Goal: Task Accomplishment & Management: Manage account settings

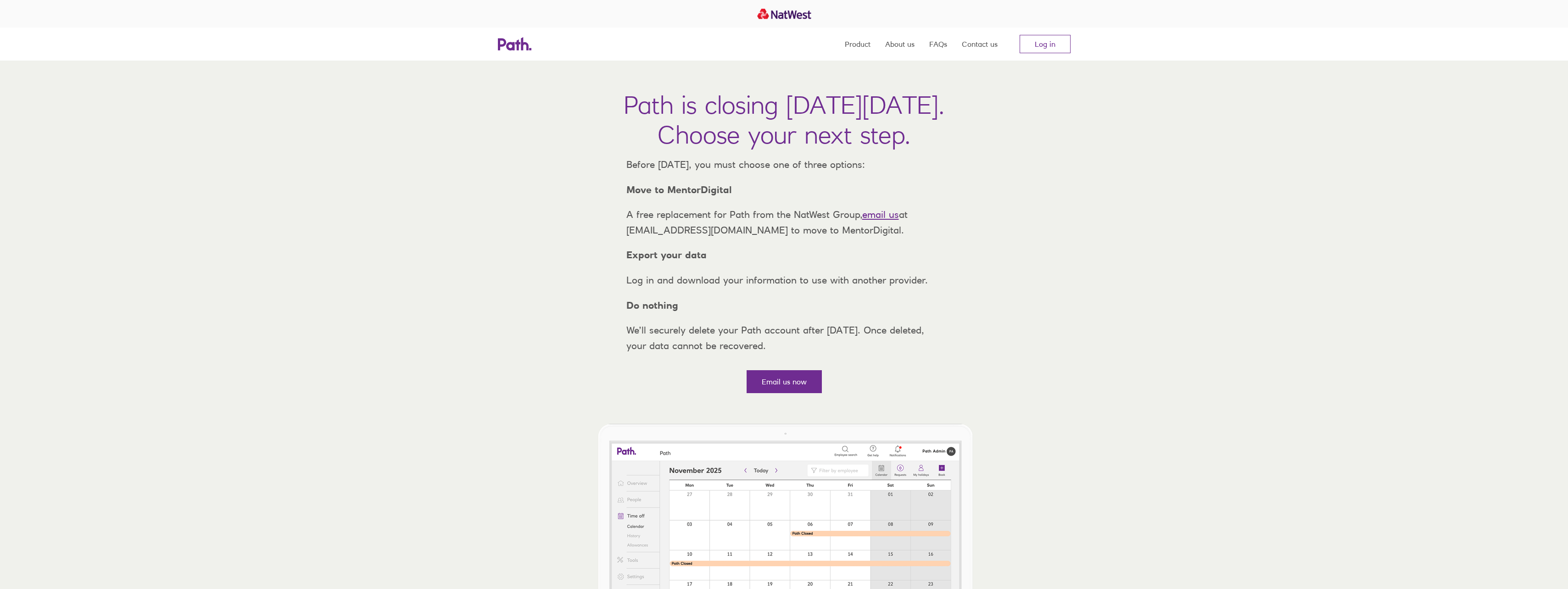
click at [716, 196] on strong "Move to MentorDigital" at bounding box center [679, 189] width 106 height 12
drag, startPoint x: 716, startPoint y: 203, endPoint x: 677, endPoint y: 172, distance: 49.8
click at [677, 172] on p "Before [DATE], you must choose one of three options:" at bounding box center [784, 165] width 330 height 16
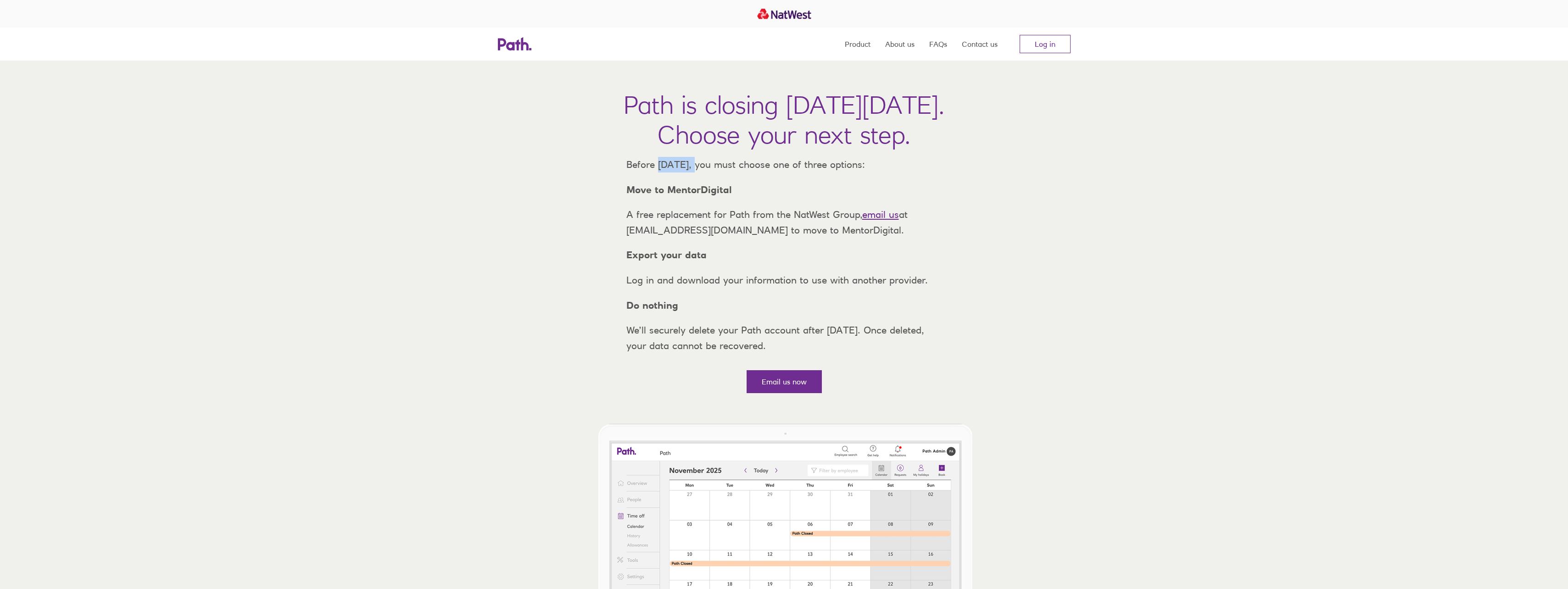
click at [677, 172] on p "Before [DATE], you must choose one of three options:" at bounding box center [784, 165] width 330 height 16
drag, startPoint x: 677, startPoint y: 172, endPoint x: 839, endPoint y: 170, distance: 162.0
click at [839, 170] on p "Before [DATE], you must choose one of three options:" at bounding box center [784, 165] width 330 height 16
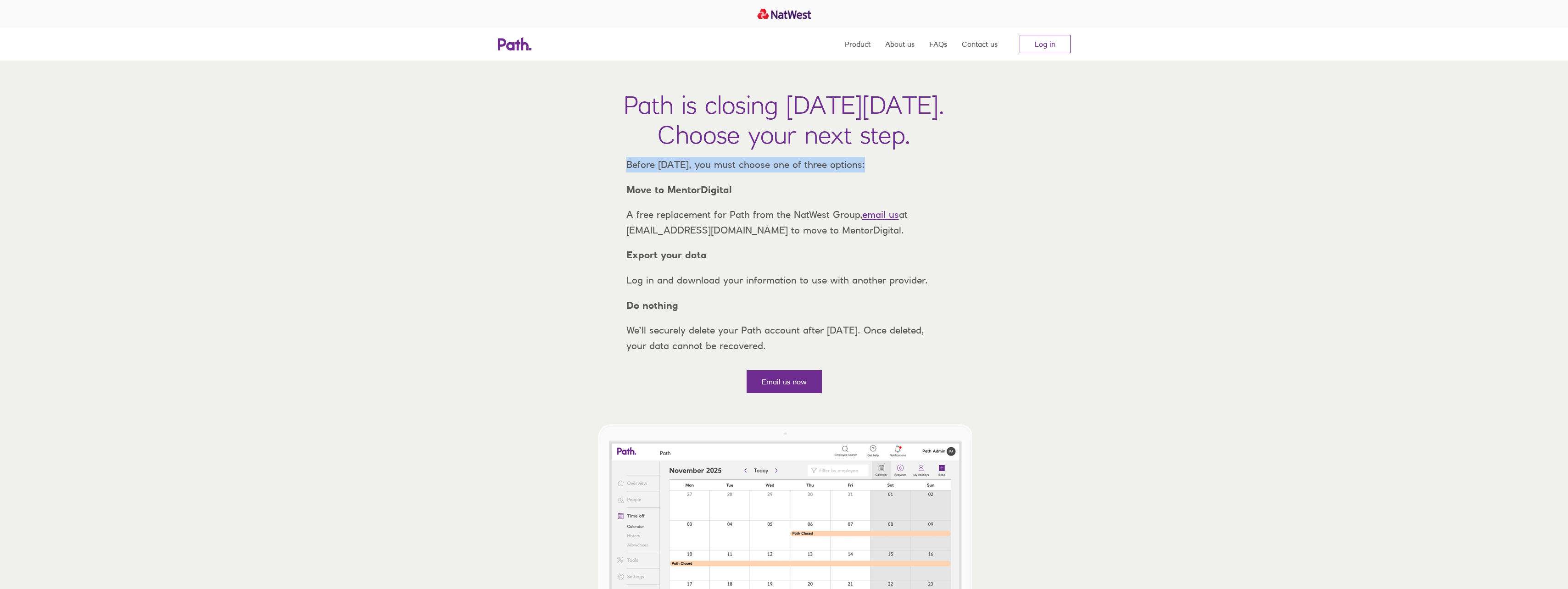
click at [839, 170] on p "Before [DATE], you must choose one of three options:" at bounding box center [784, 165] width 330 height 16
click at [1055, 44] on link "Log in" at bounding box center [1045, 44] width 51 height 18
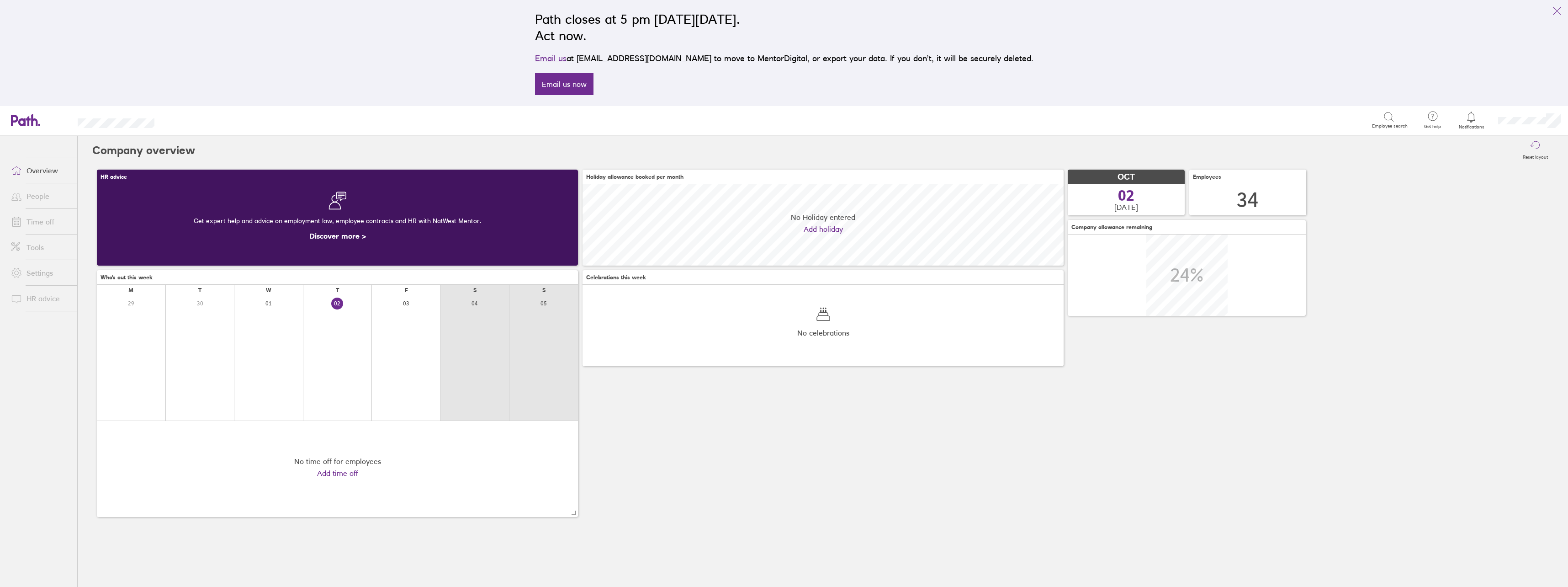
scroll to position [82, 481]
click at [33, 216] on link "Time off" at bounding box center [40, 222] width 74 height 18
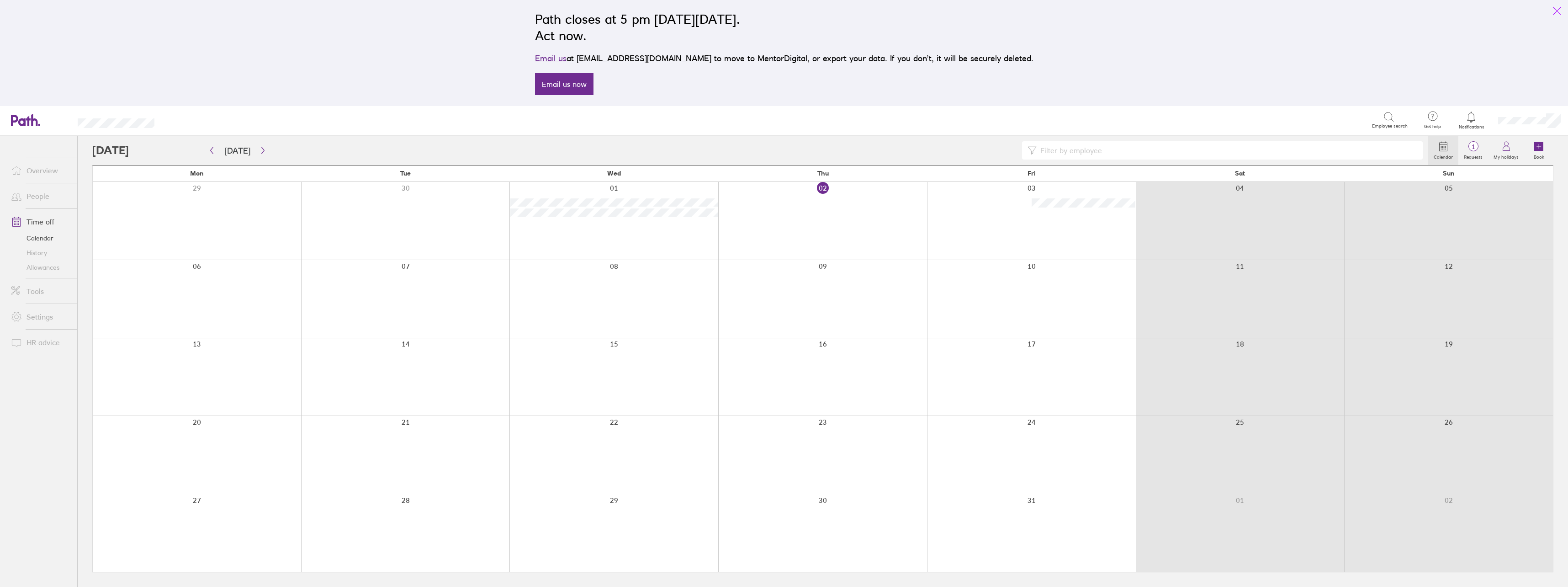
click at [1556, 10] on icon "link" at bounding box center [1557, 11] width 11 height 11
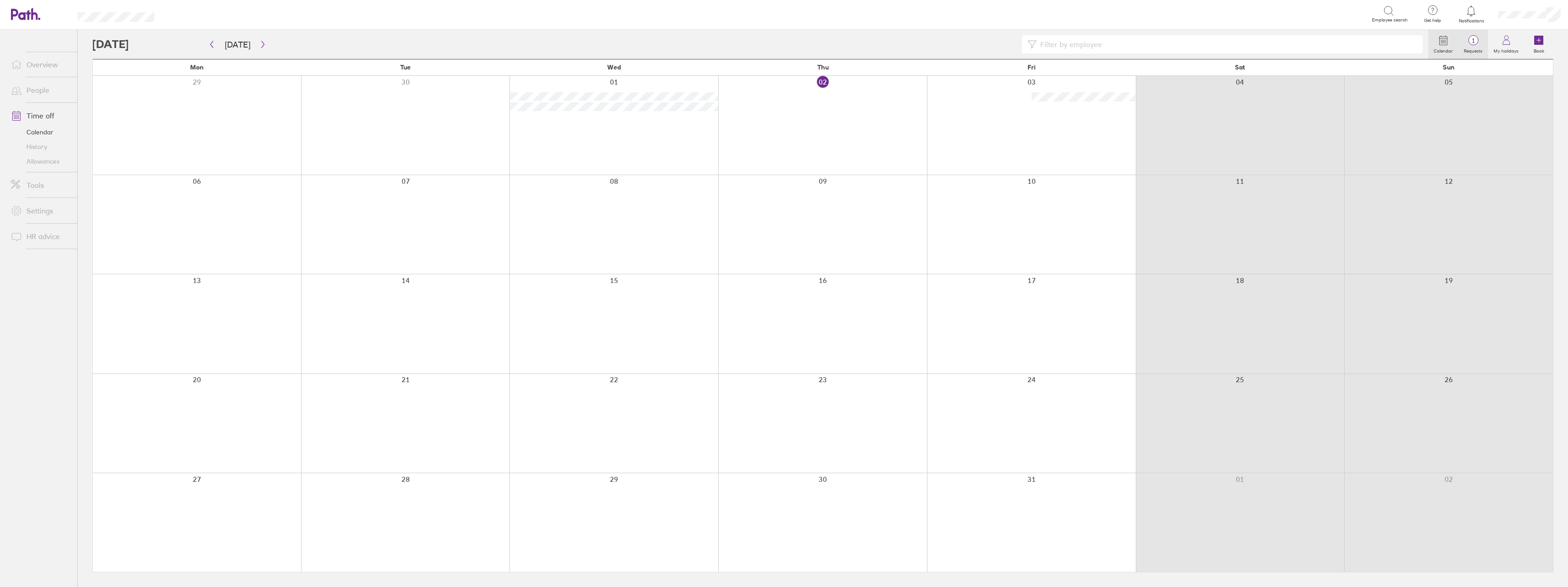
click at [1474, 44] on span "1" at bounding box center [1473, 41] width 30 height 7
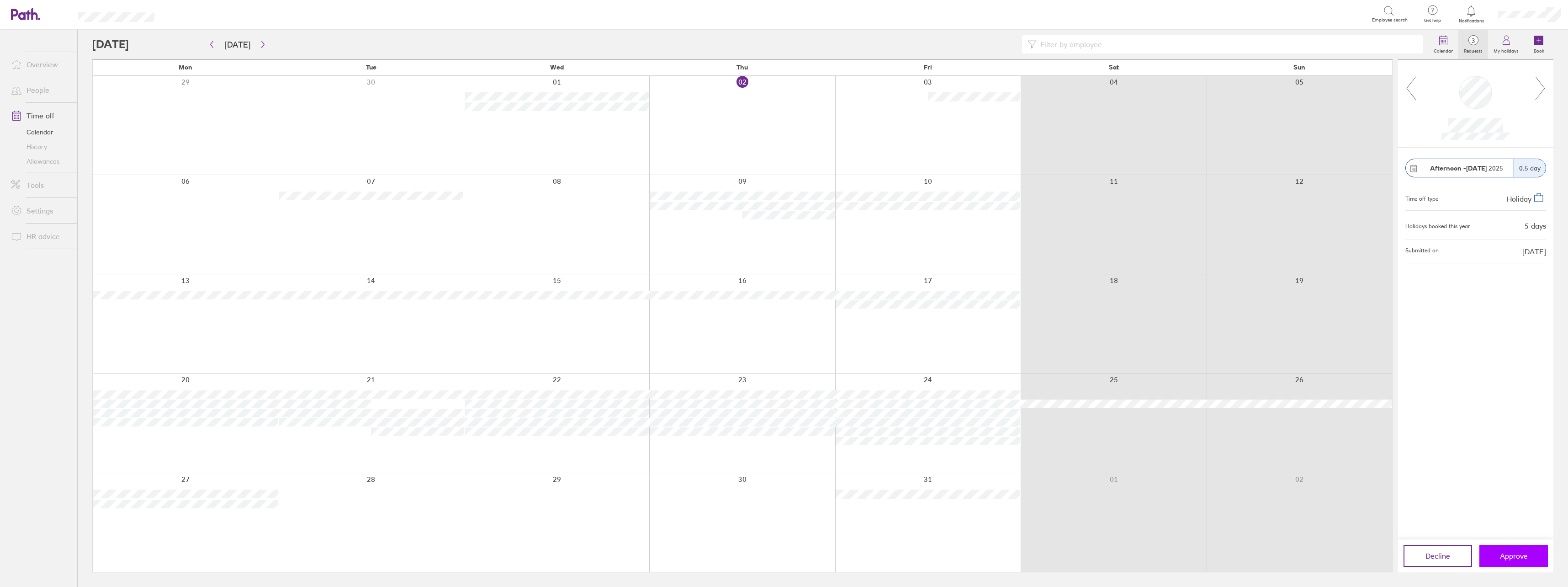
click at [1516, 555] on span "Approve" at bounding box center [1514, 556] width 28 height 9
click at [1508, 552] on span "Approve" at bounding box center [1514, 556] width 28 height 9
click at [1416, 383] on div "31 Oct 2025 1 day Time off type Holiday Holidays booked this year 14 days Submi…" at bounding box center [1475, 343] width 155 height 392
drag, startPoint x: 1416, startPoint y: 383, endPoint x: 1513, endPoint y: 391, distance: 97.3
click at [1513, 391] on div "31 Oct 2025 1 day Time off type Holiday Holidays booked this year 14 days Submi…" at bounding box center [1475, 343] width 155 height 392
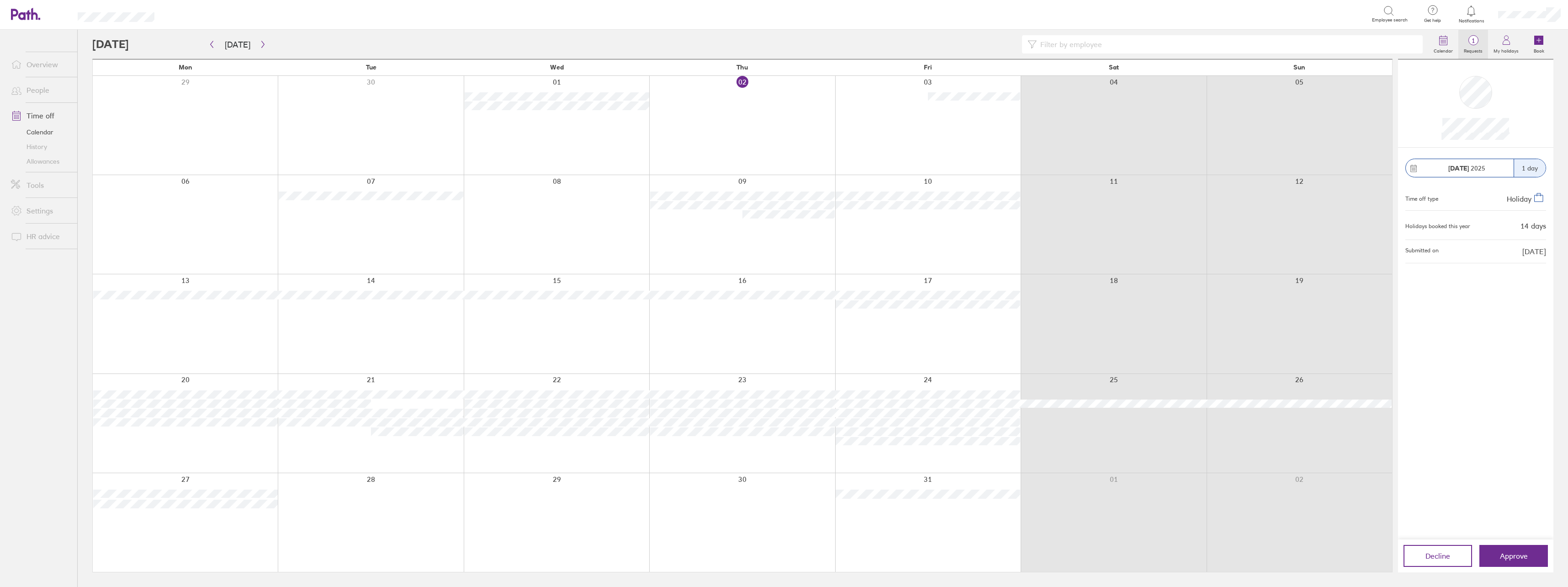
click at [1474, 47] on label "Requests" at bounding box center [1473, 50] width 30 height 9
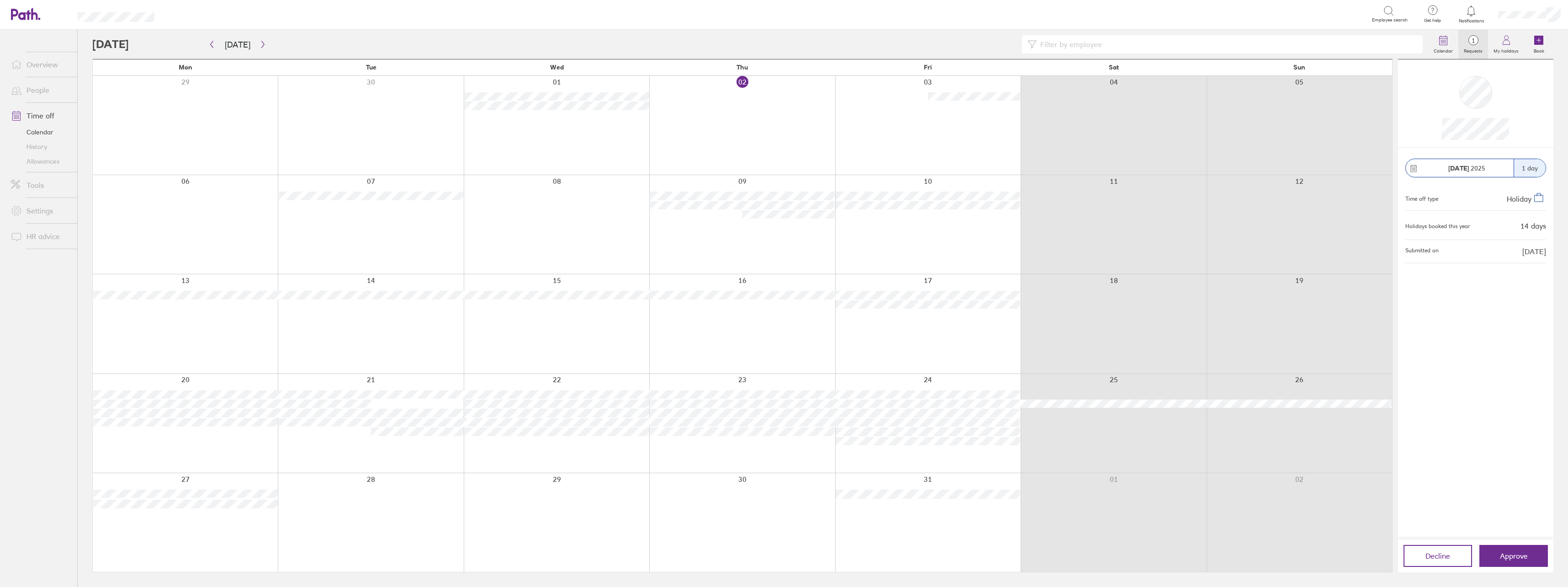
click at [1474, 47] on label "Requests" at bounding box center [1473, 50] width 30 height 9
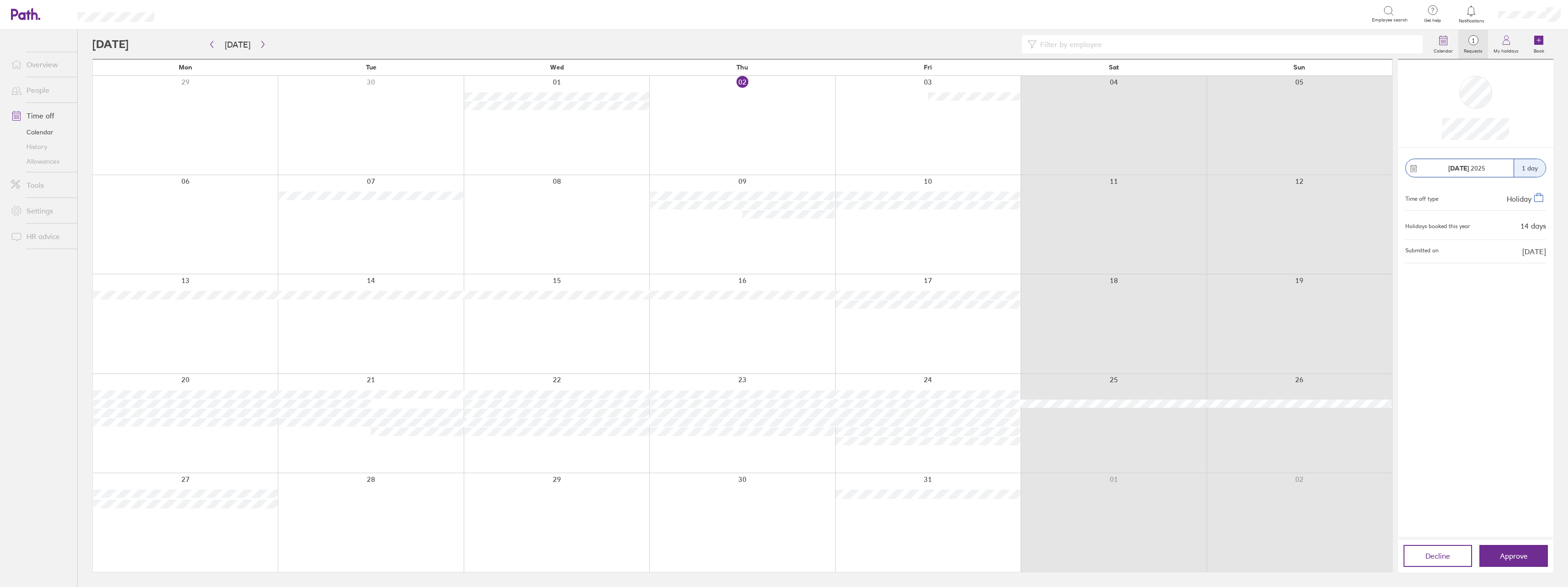
click at [1474, 47] on label "Requests" at bounding box center [1473, 50] width 30 height 9
click at [41, 115] on link "Time off" at bounding box center [40, 116] width 74 height 18
